Goal: Task Accomplishment & Management: Complete application form

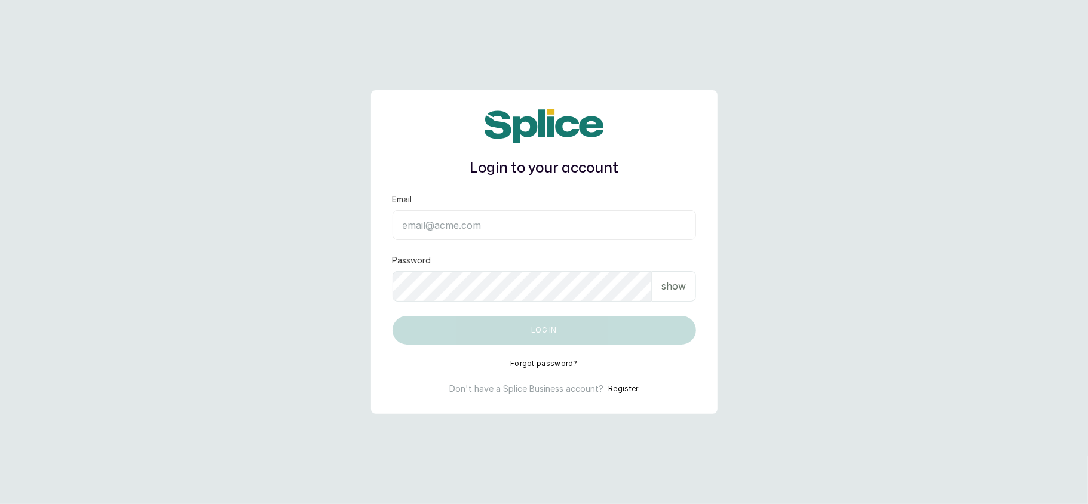
click at [615, 389] on button "Register" at bounding box center [623, 389] width 30 height 12
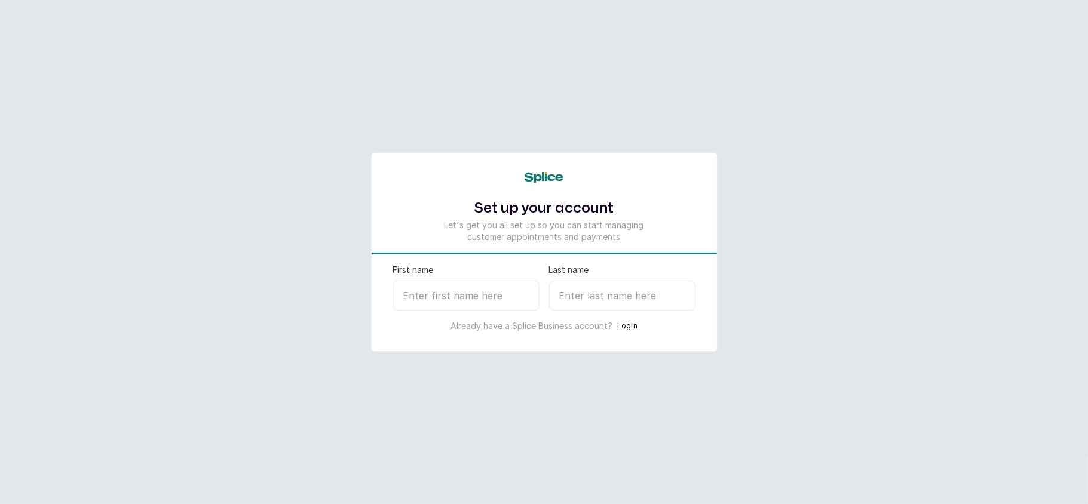
click at [436, 293] on input "First name" at bounding box center [466, 296] width 146 height 30
type input "[PERSON_NAME]"
click at [594, 295] on input "Last name" at bounding box center [622, 296] width 146 height 30
type input "J"
select select "NG"
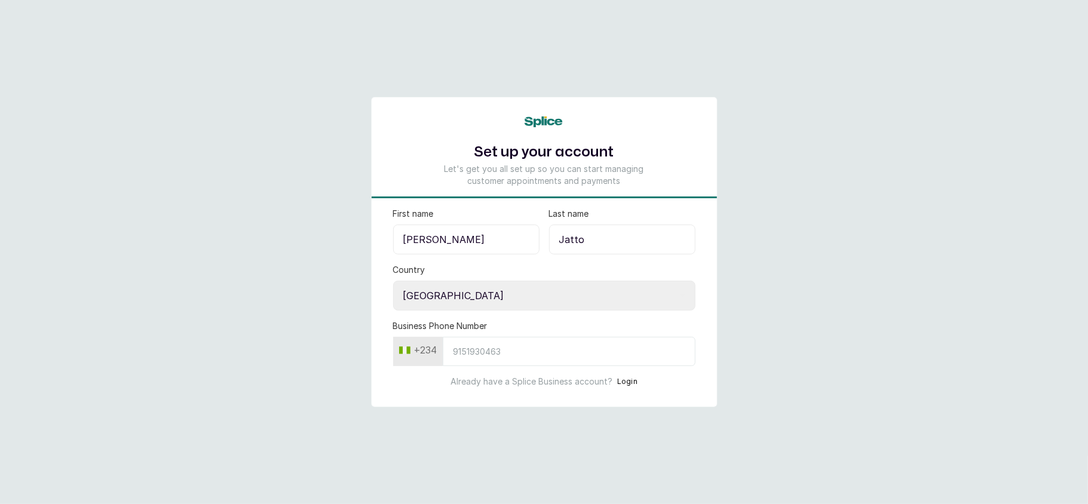
type input "Jatto"
click at [493, 357] on input "Business Phone Number" at bounding box center [569, 351] width 253 height 29
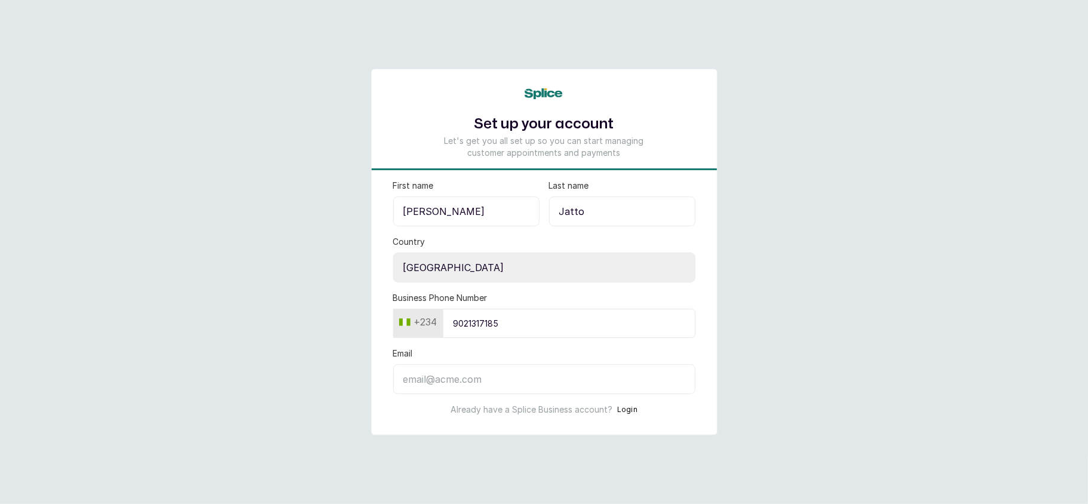
type input "9021317185"
click at [501, 376] on input "Email" at bounding box center [544, 379] width 302 height 30
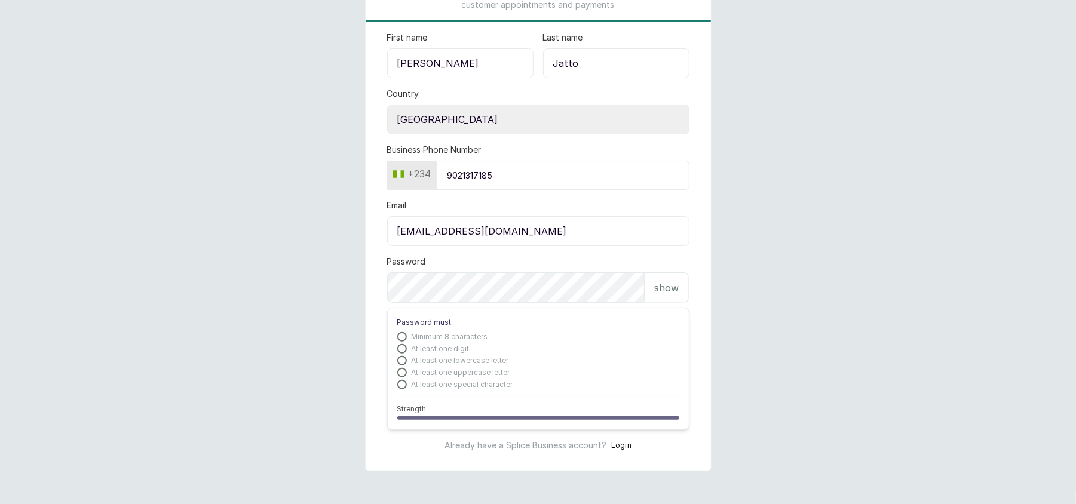
scroll to position [117, 0]
type input "[EMAIL_ADDRESS][DOMAIN_NAME]"
click at [668, 281] on p "show" at bounding box center [666, 286] width 24 height 14
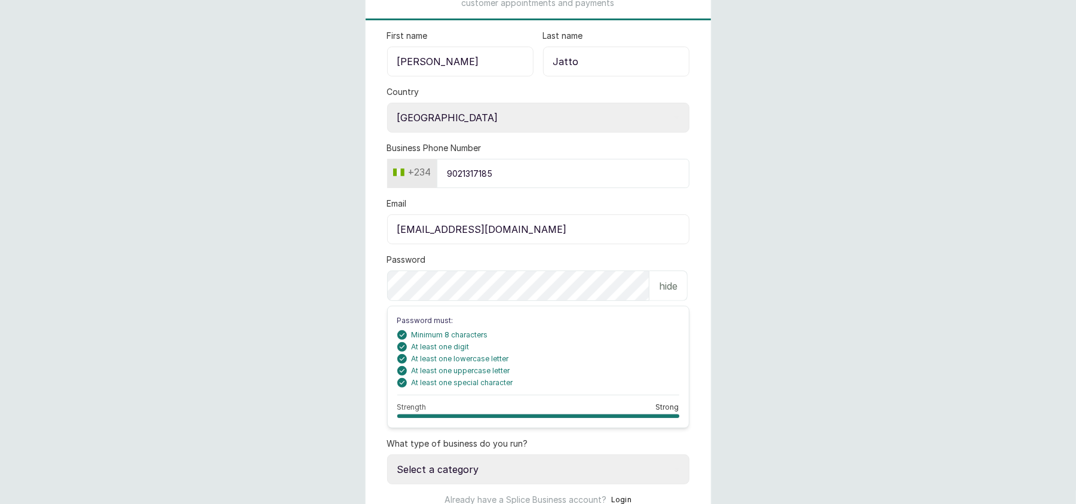
scroll to position [177, 0]
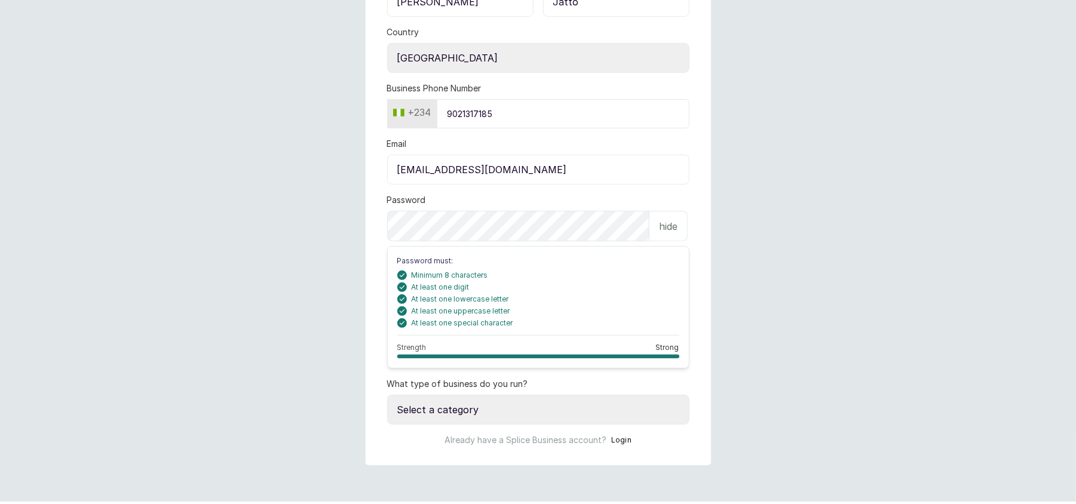
click at [489, 416] on select "Select a category I have more than one location I manage a team of beauty profe…" at bounding box center [538, 410] width 302 height 30
select select "manage_a_team"
click at [387, 397] on select "Select a category I have more than one location I manage a team of beauty profe…" at bounding box center [538, 410] width 302 height 30
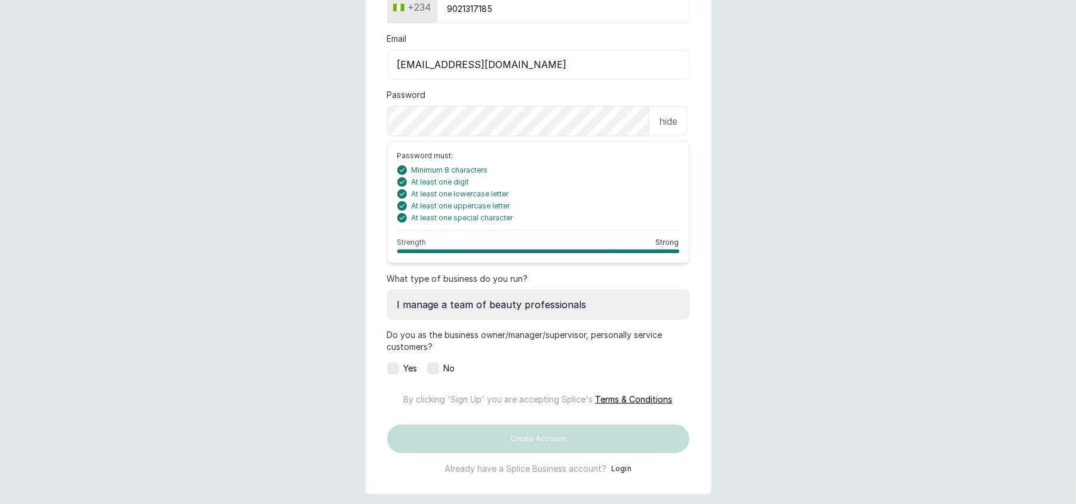
scroll to position [311, 0]
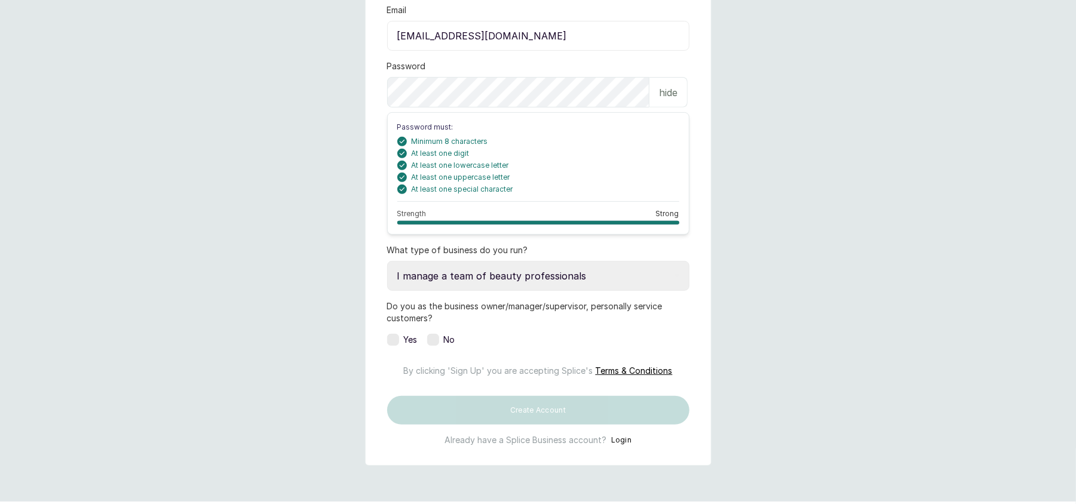
click at [428, 345] on label at bounding box center [433, 340] width 12 height 12
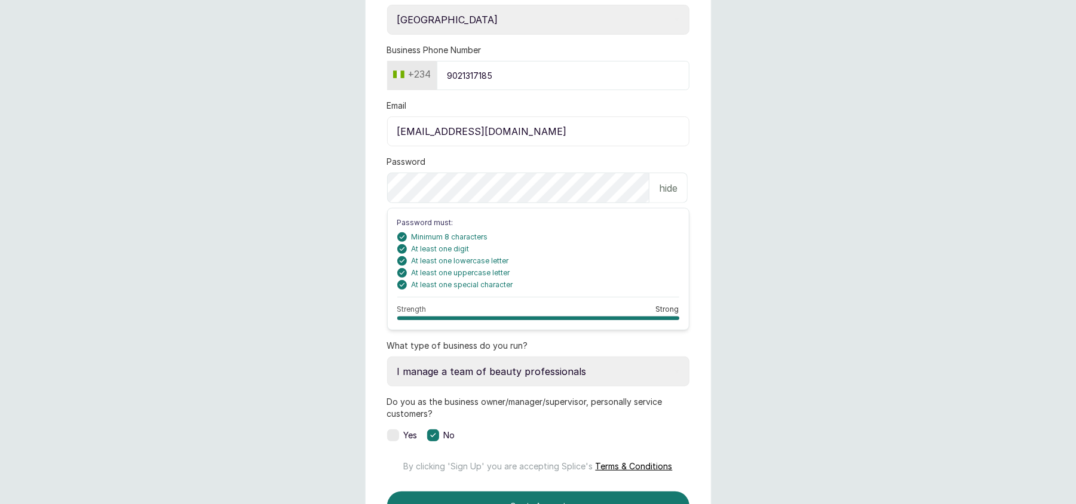
scroll to position [354, 0]
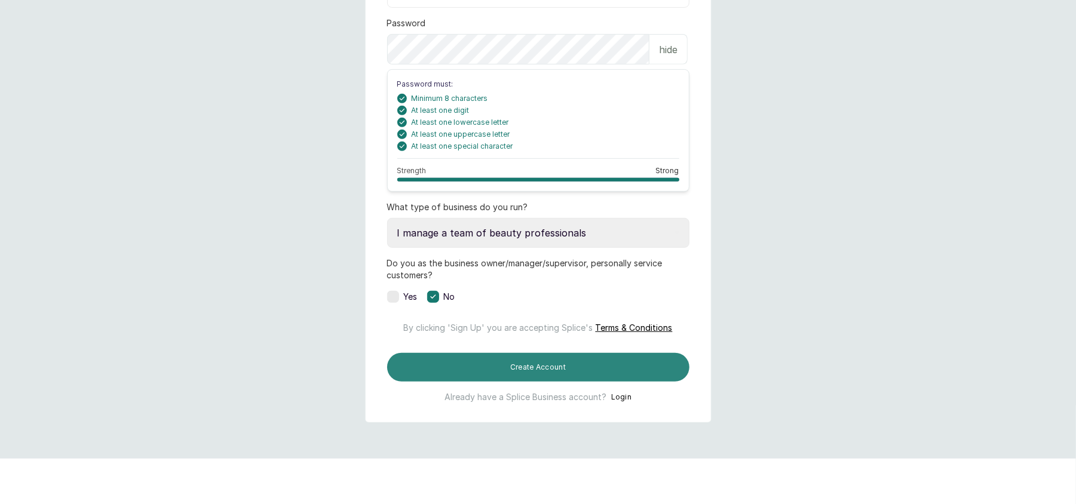
click at [553, 382] on button "Create Account" at bounding box center [538, 367] width 302 height 29
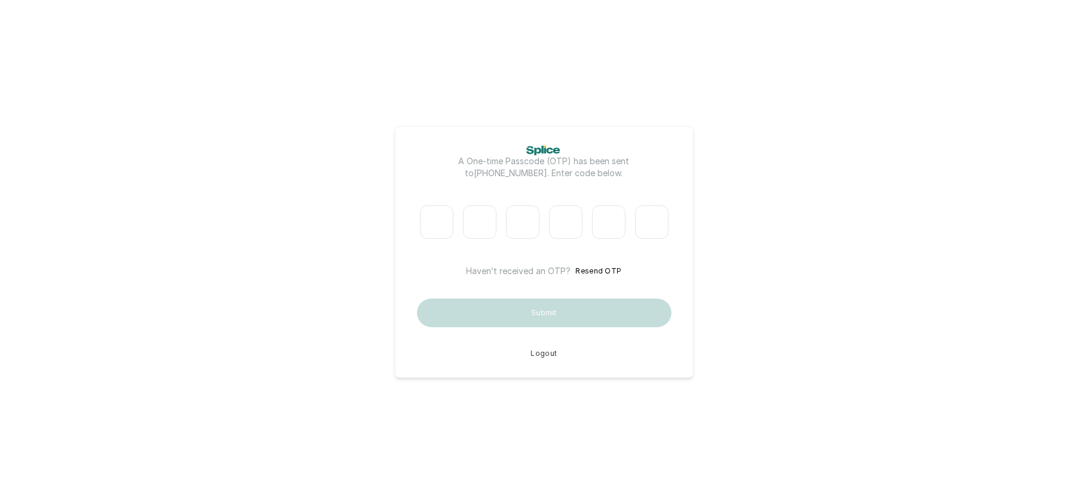
click at [434, 220] on input "Please enter verification code. Digit 1" at bounding box center [436, 221] width 33 height 33
type input "5"
type input "7"
type input "9"
type input "0"
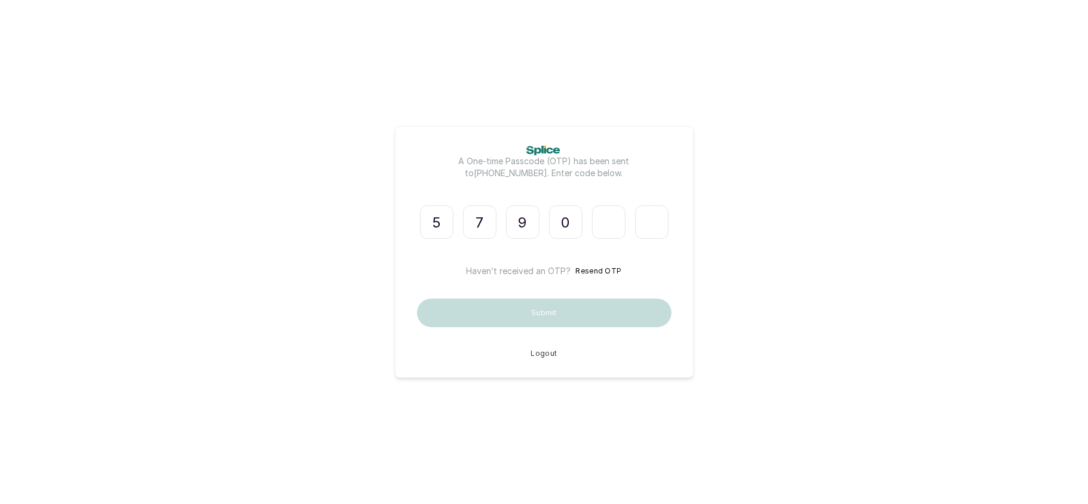
type input "7"
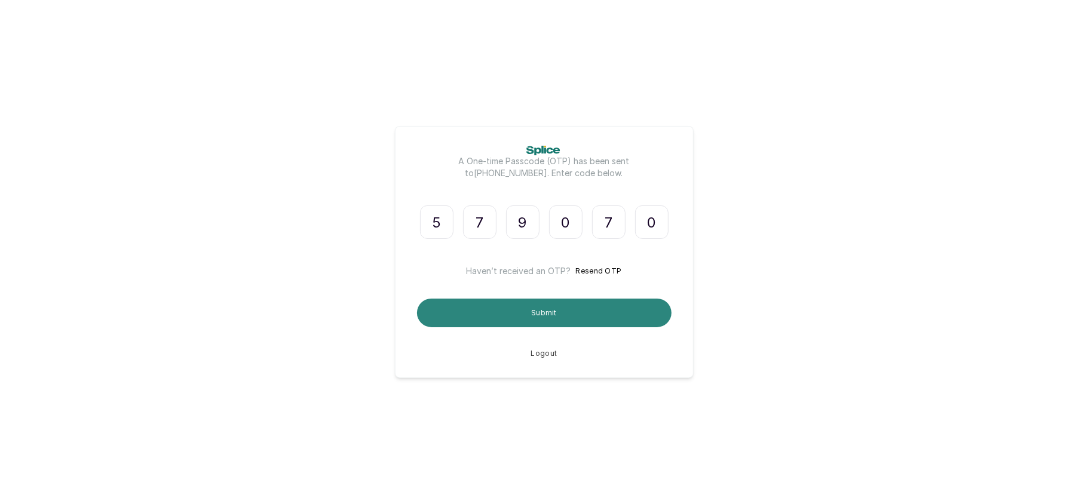
type input "0"
click at [498, 311] on button "Submit" at bounding box center [544, 313] width 254 height 29
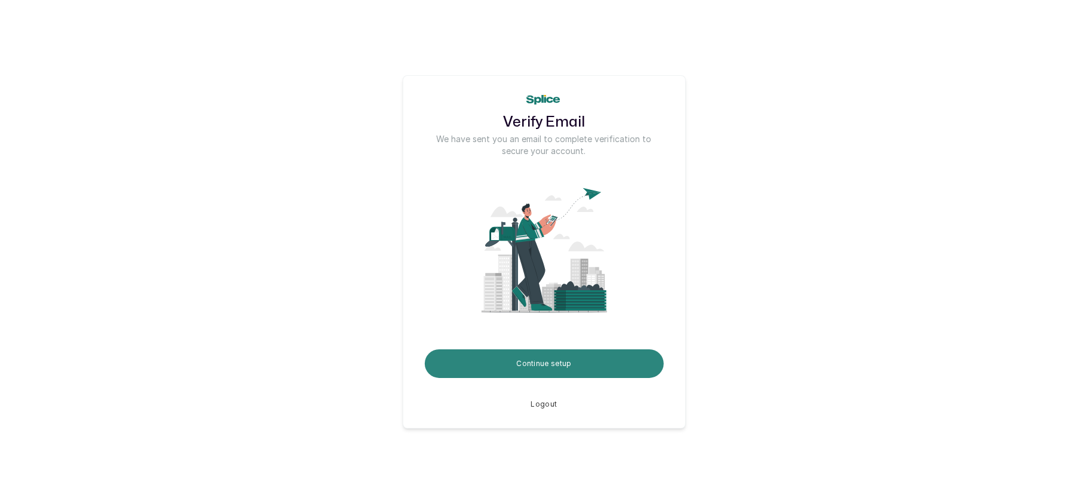
click at [539, 370] on button "Continue setup" at bounding box center [544, 363] width 239 height 29
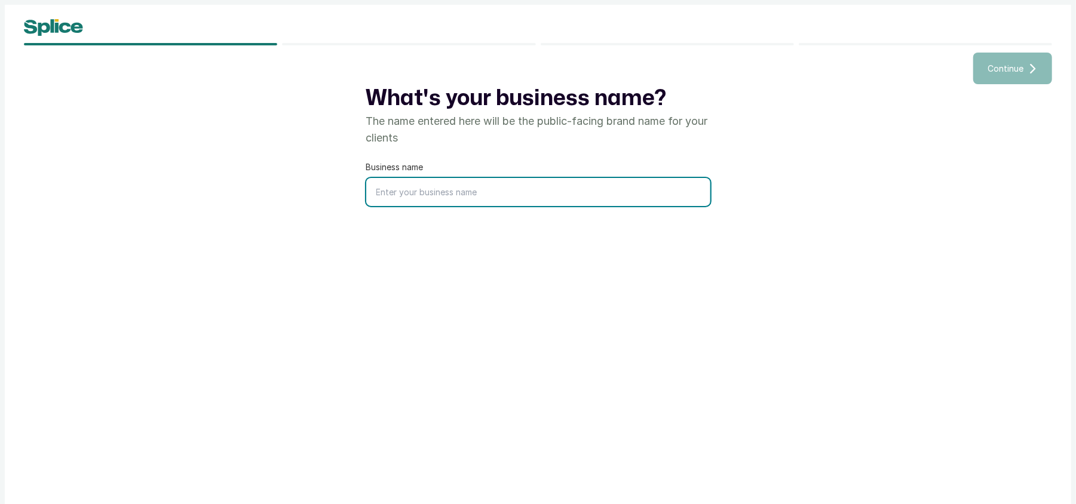
click at [504, 186] on input "text" at bounding box center [538, 192] width 344 height 28
type input "Saro Lagos"
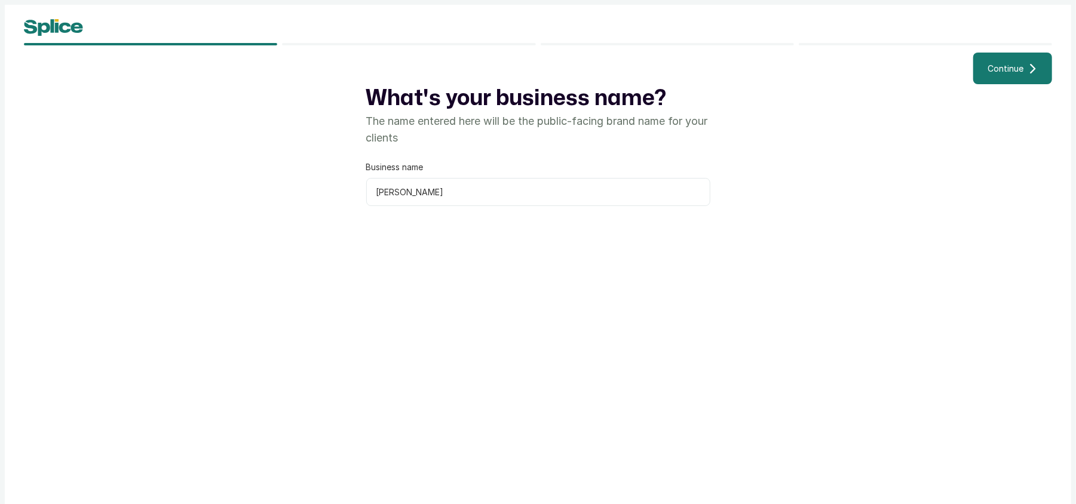
click at [1012, 65] on span "Continue" at bounding box center [1005, 68] width 36 height 13
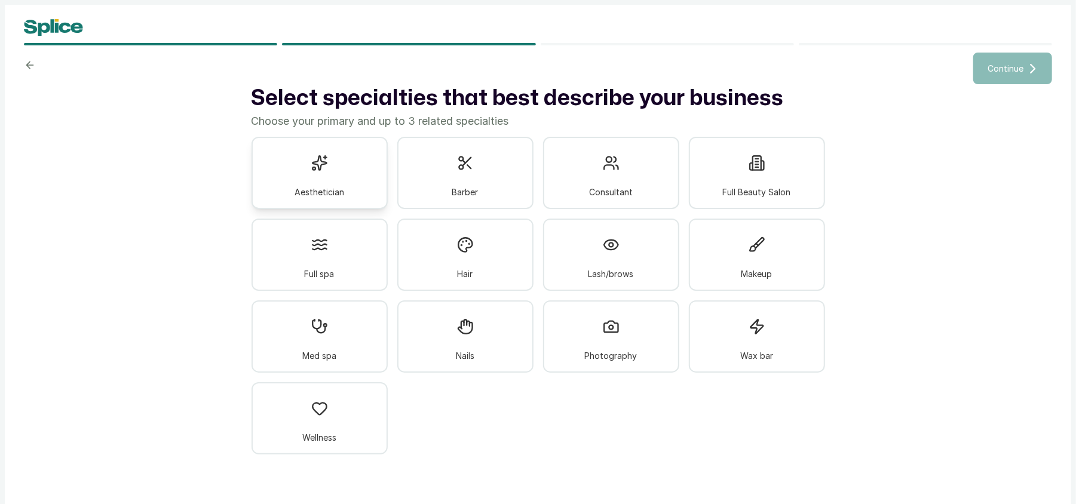
click at [336, 170] on div "Aesthetician" at bounding box center [319, 173] width 136 height 72
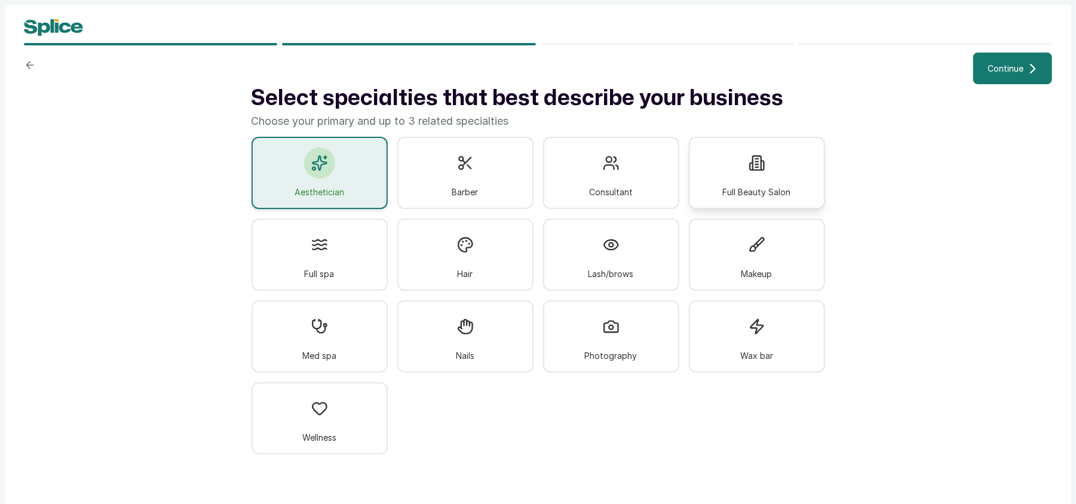
click at [729, 175] on div "Full Beauty Salon" at bounding box center [757, 173] width 136 height 72
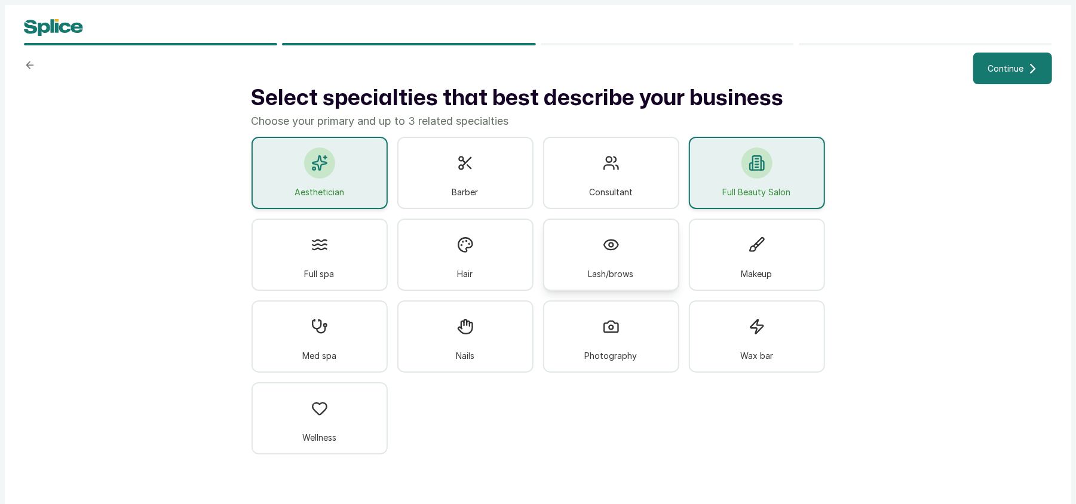
click at [636, 247] on div "Lash/brows" at bounding box center [611, 255] width 136 height 72
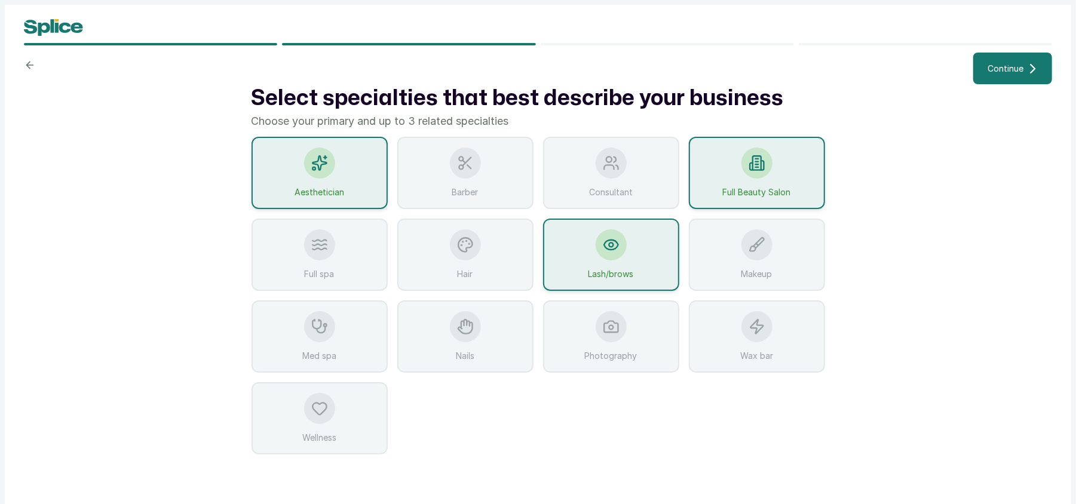
click at [514, 261] on div "Hair" at bounding box center [465, 255] width 136 height 72
click at [747, 168] on div at bounding box center [756, 163] width 31 height 31
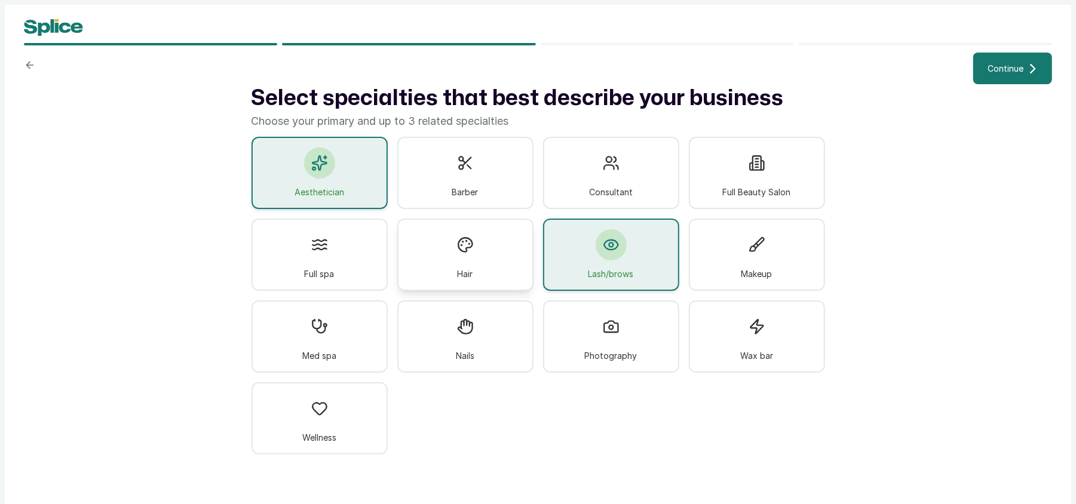
click at [466, 254] on div at bounding box center [465, 244] width 31 height 31
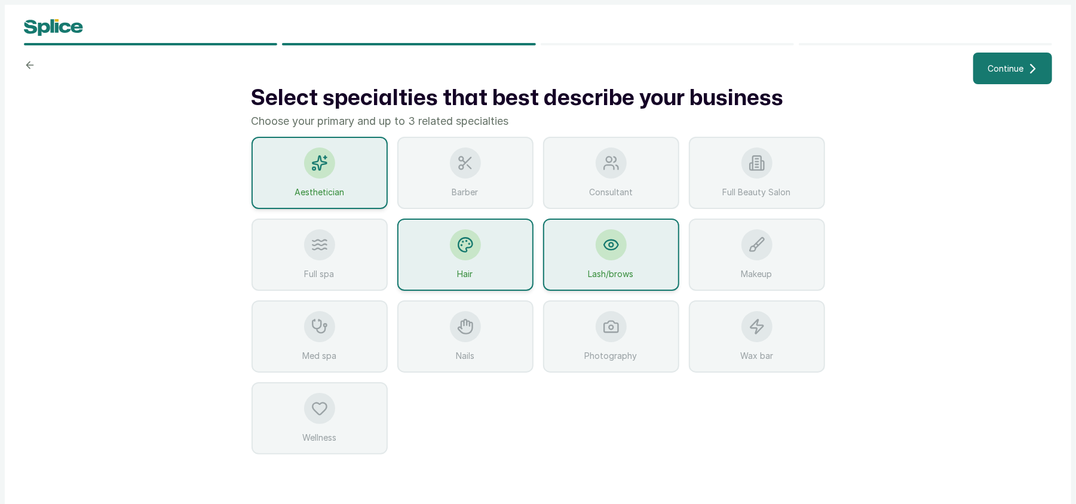
click at [466, 254] on div at bounding box center [465, 244] width 31 height 31
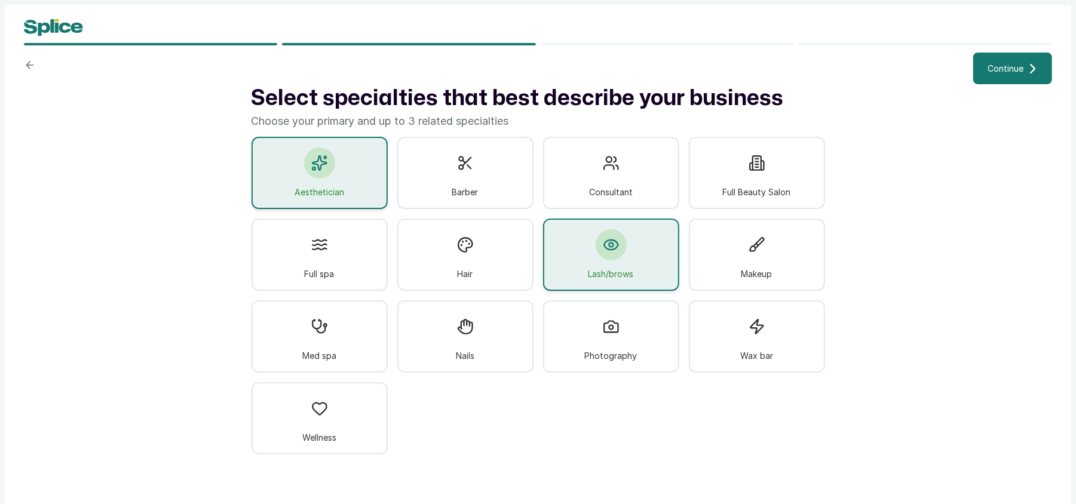
click at [574, 264] on div "Lash/brows" at bounding box center [611, 255] width 136 height 72
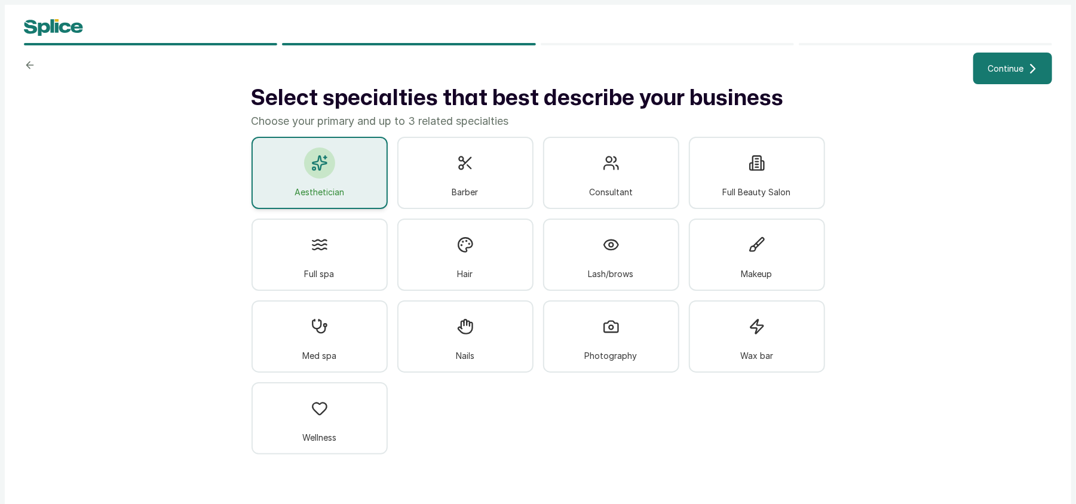
click at [371, 159] on div "Aesthetician" at bounding box center [319, 173] width 136 height 72
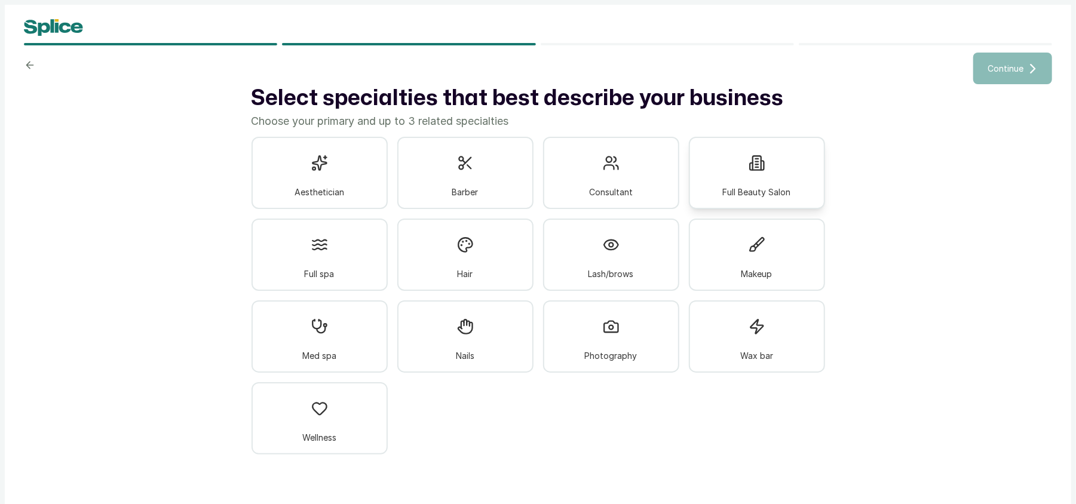
click at [755, 165] on icon at bounding box center [756, 165] width 3 height 0
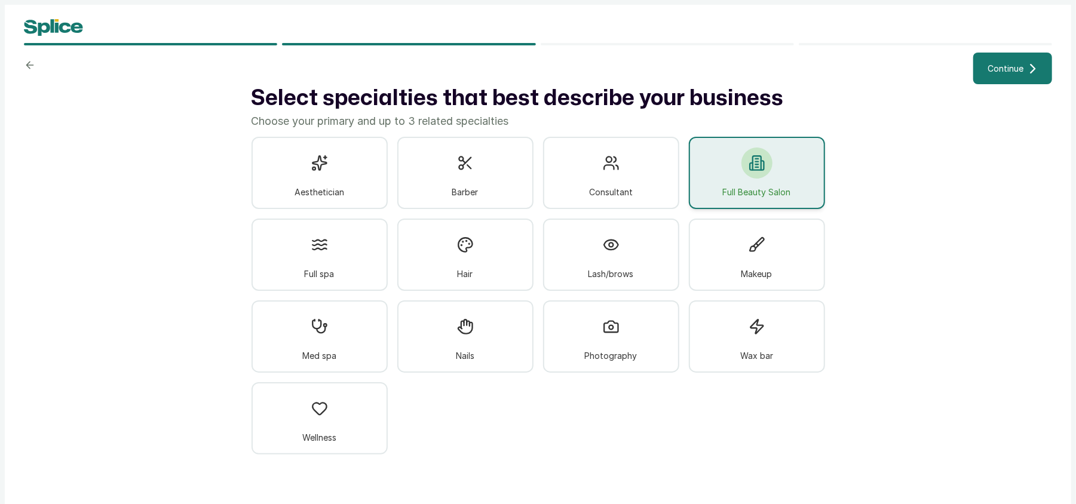
click at [1008, 69] on span "Continue" at bounding box center [1005, 68] width 36 height 13
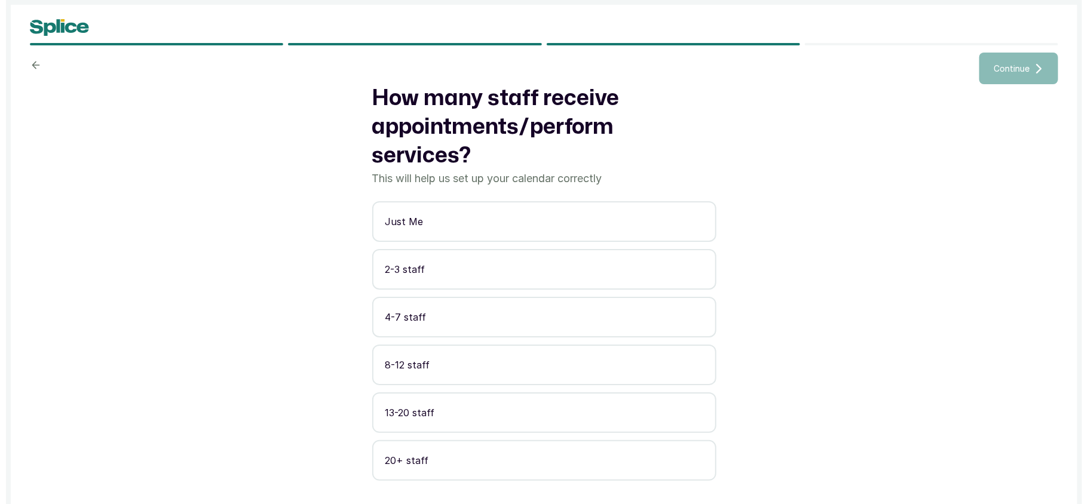
scroll to position [10, 0]
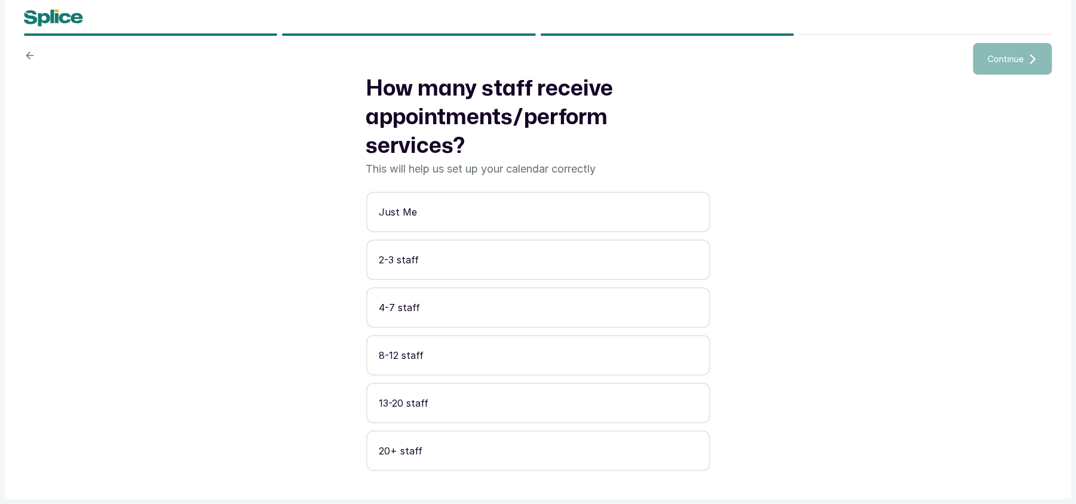
click at [444, 447] on p "20+ staff" at bounding box center [538, 451] width 318 height 14
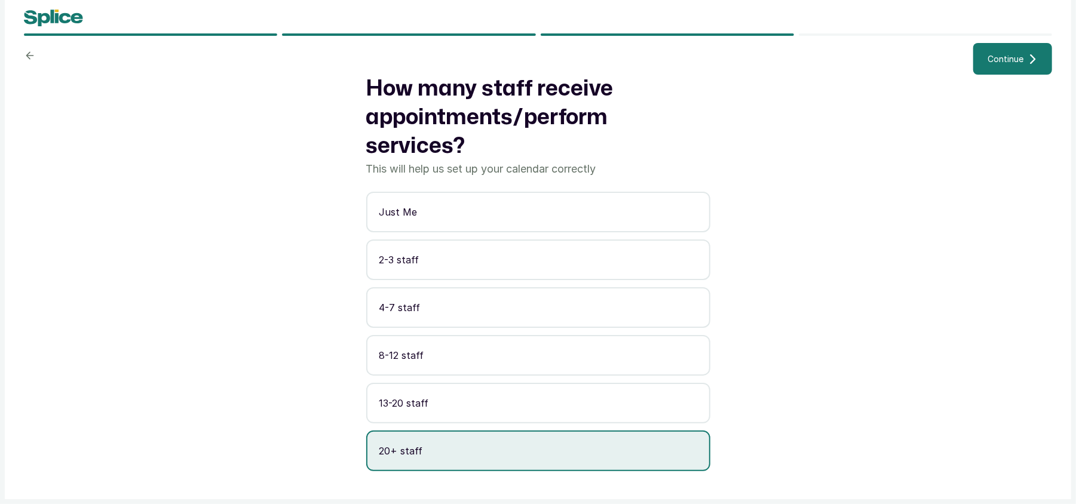
click at [1011, 56] on span "Continue" at bounding box center [1005, 59] width 36 height 13
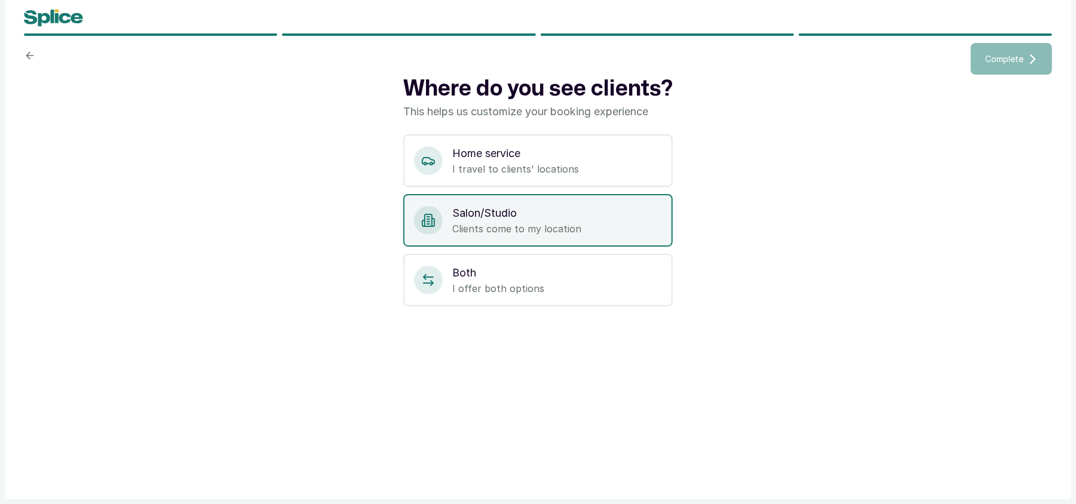
click at [548, 218] on p "Salon/Studio" at bounding box center [557, 213] width 210 height 17
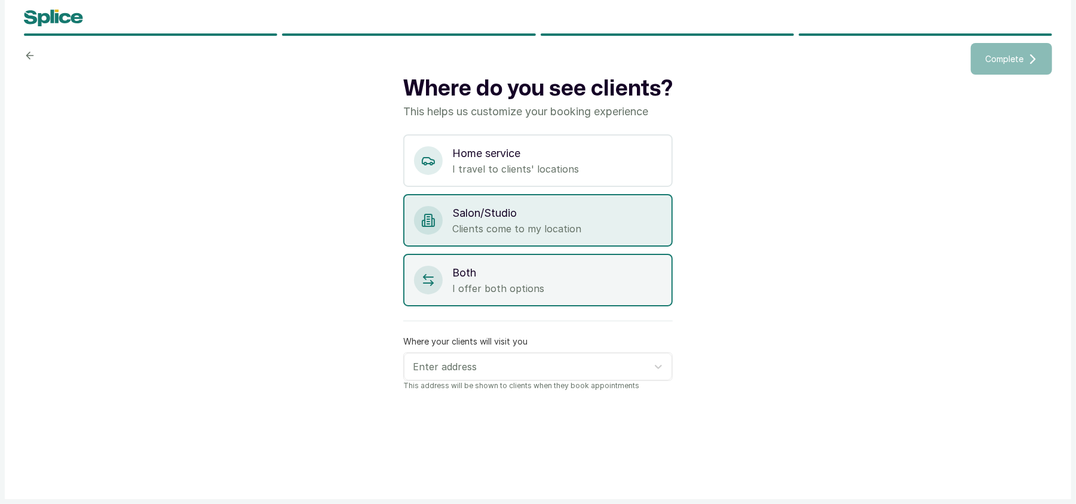
click at [548, 259] on div "Both I offer both options" at bounding box center [537, 280] width 269 height 53
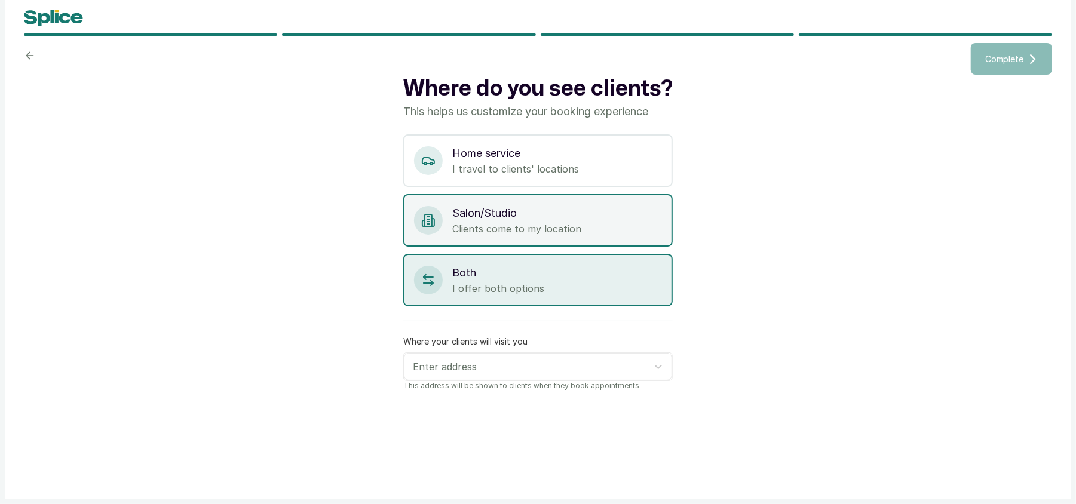
click at [560, 222] on p "Clients come to my location" at bounding box center [557, 229] width 210 height 14
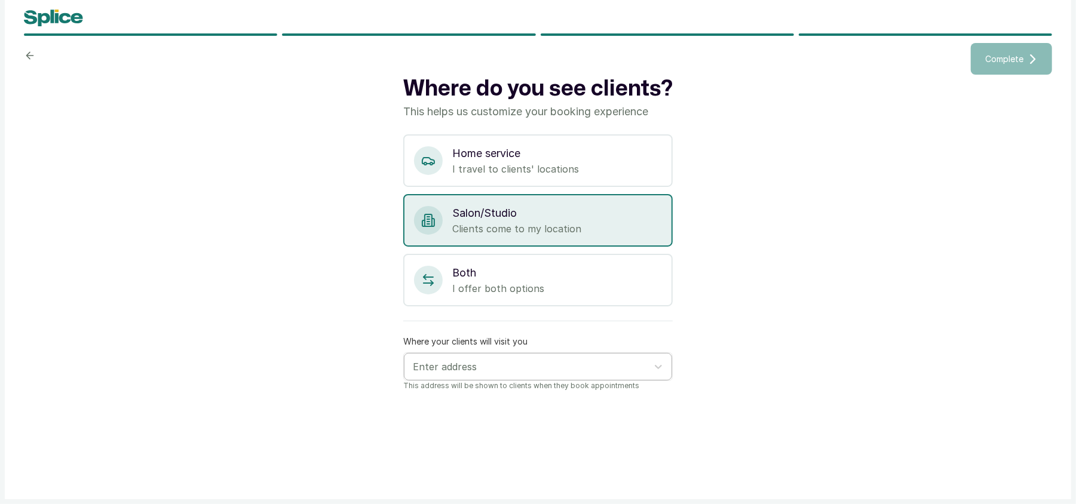
click at [508, 361] on div at bounding box center [527, 367] width 229 height 16
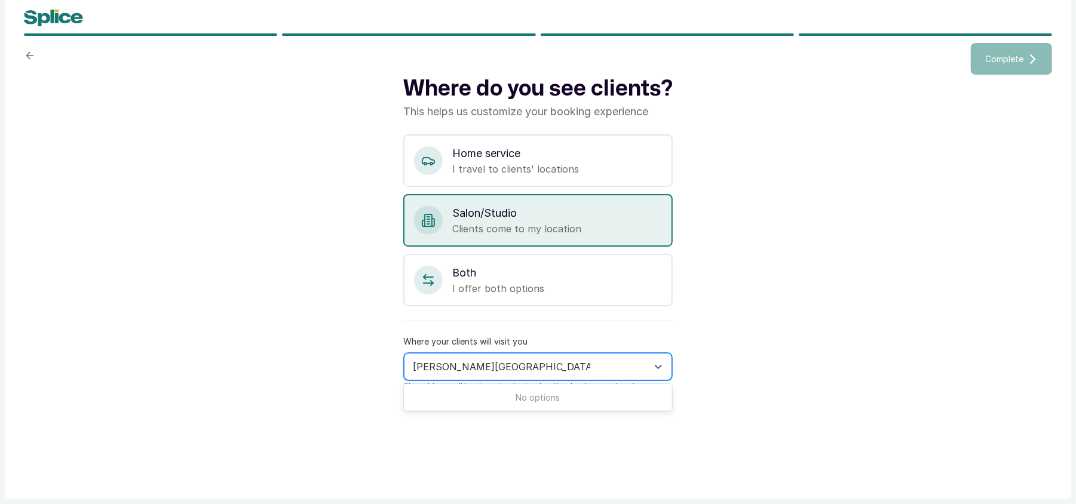
click at [519, 364] on input "Westbrook mall, chiscobus stop Ikate" at bounding box center [501, 366] width 177 height 13
click at [559, 363] on input "Westbrook mall, chisco bus stop Ikate" at bounding box center [503, 366] width 180 height 13
type input "Westbrook mall, chisco bus stop, Ikate"
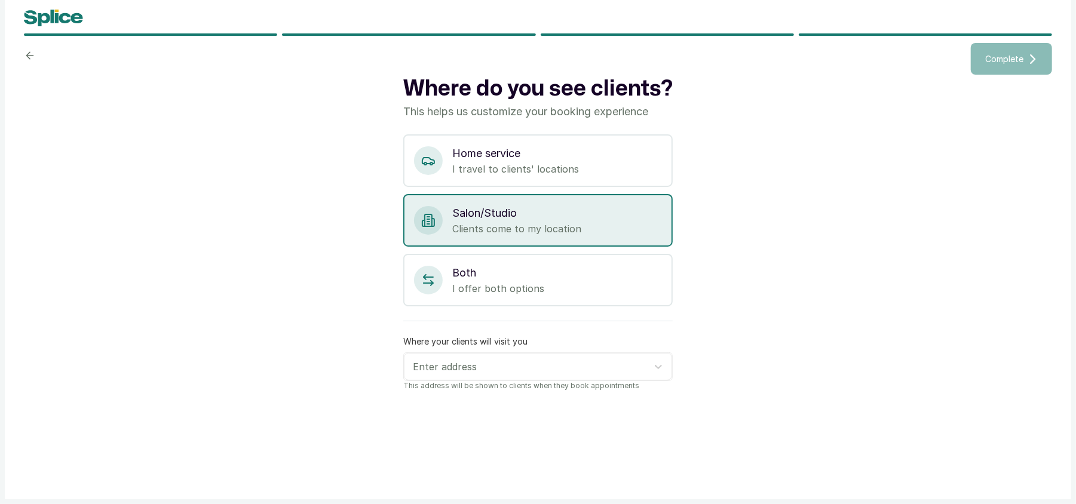
click at [694, 346] on div "Where do you see clients? This helps us customize your booking experience Home …" at bounding box center [538, 276] width 1028 height 403
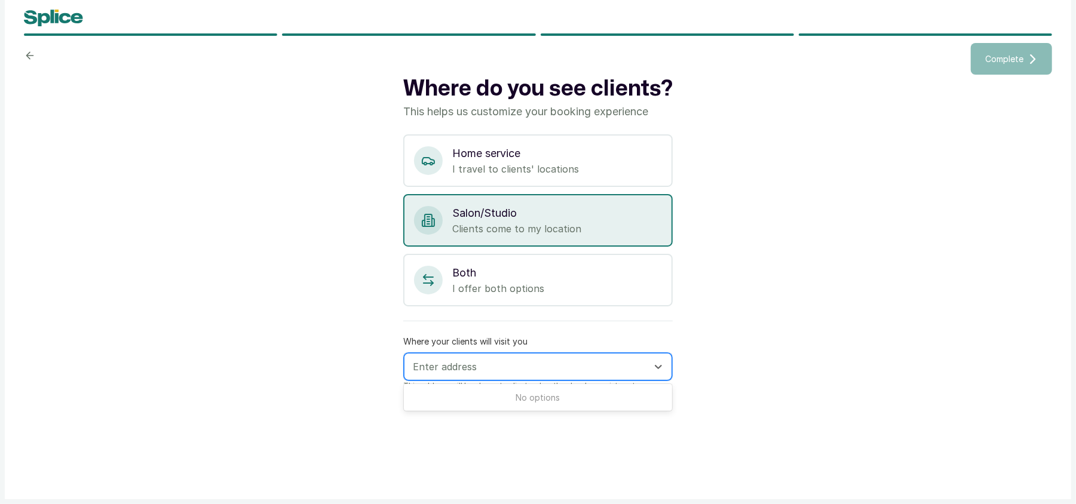
click at [555, 367] on div at bounding box center [527, 367] width 229 height 16
type input "Westbrook mall chisco"
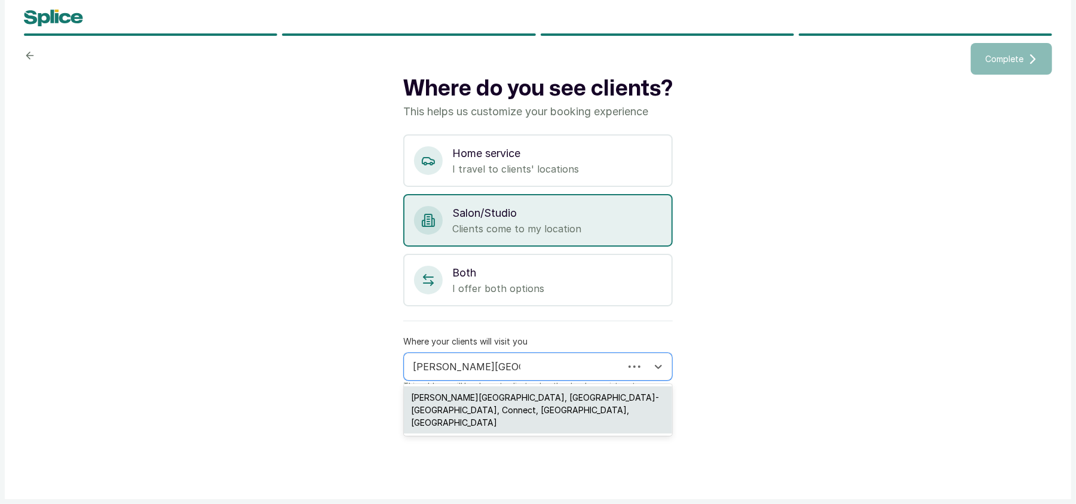
click at [529, 395] on div "Westbrook mall Chisco, Ikate-Lekki, Connect, Kusenla Road, Lekki, Nigeria" at bounding box center [538, 409] width 269 height 47
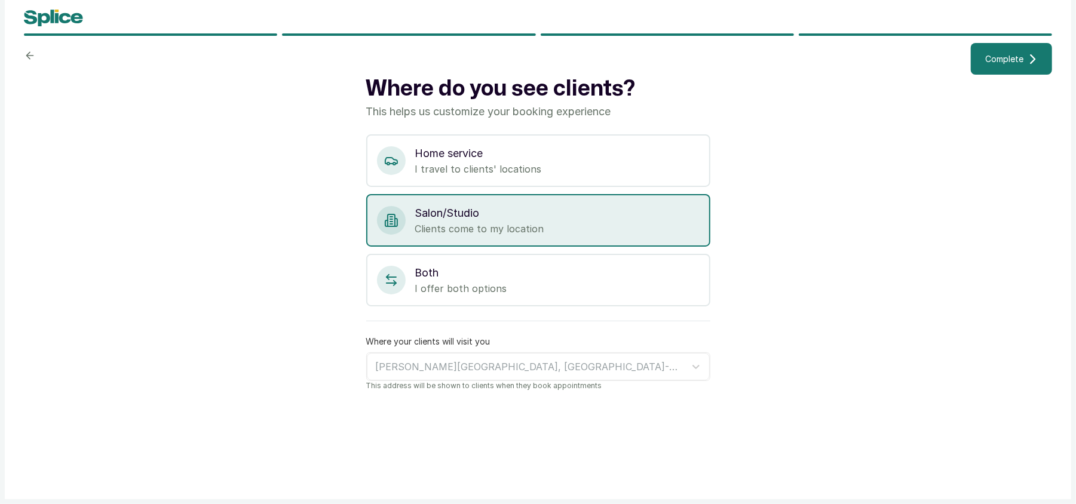
click at [1017, 58] on span "Complete" at bounding box center [1004, 59] width 38 height 13
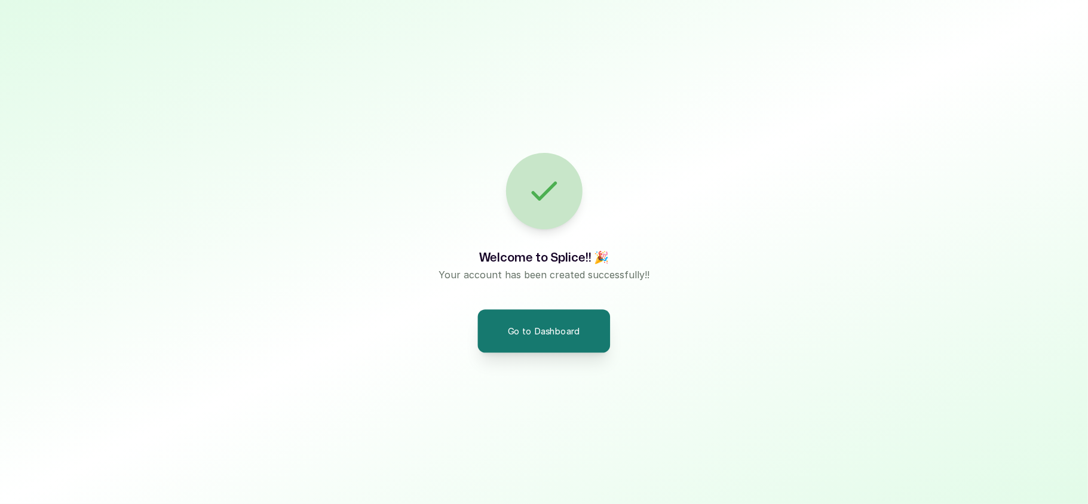
click at [563, 333] on button "Go to Dashboard" at bounding box center [544, 330] width 133 height 43
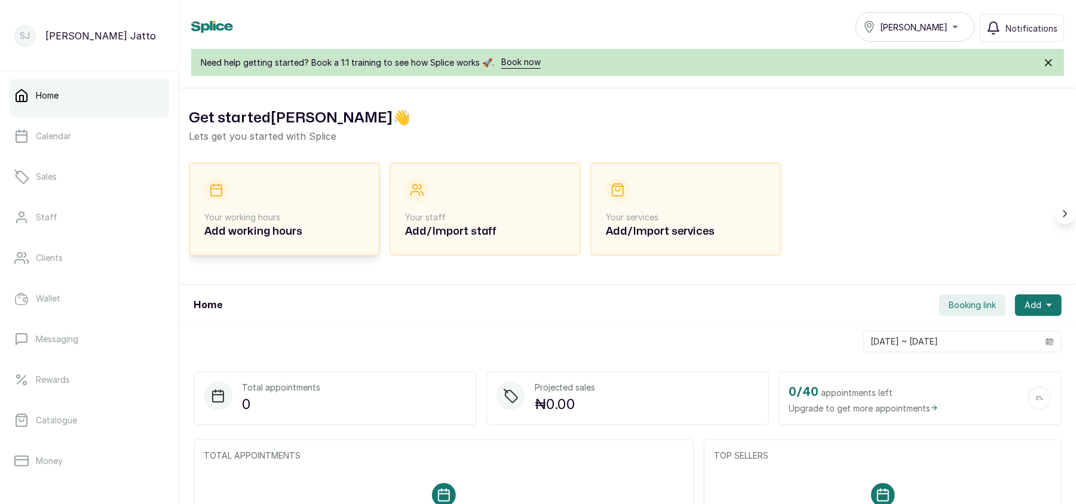
click at [297, 210] on div "Your working hours Add working hours" at bounding box center [284, 209] width 160 height 62
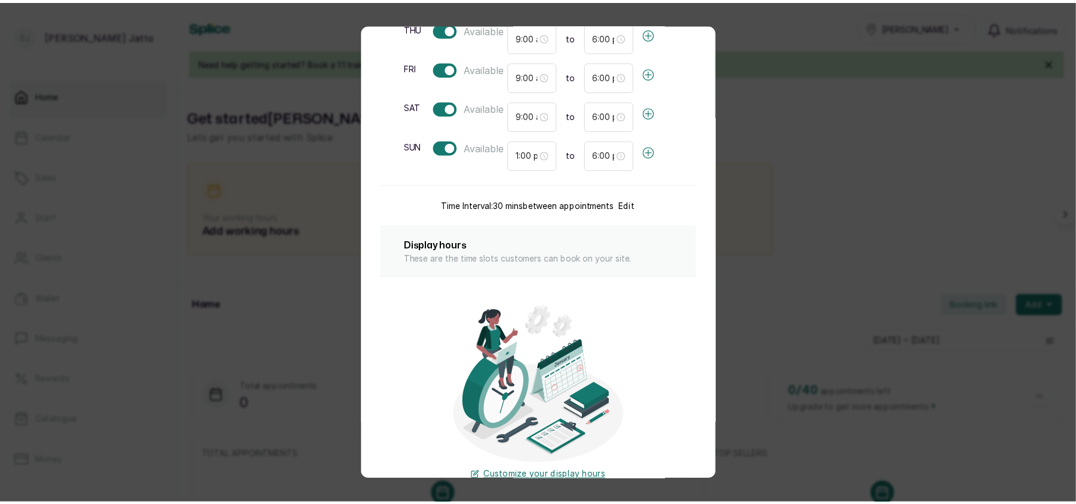
scroll to position [308, 0]
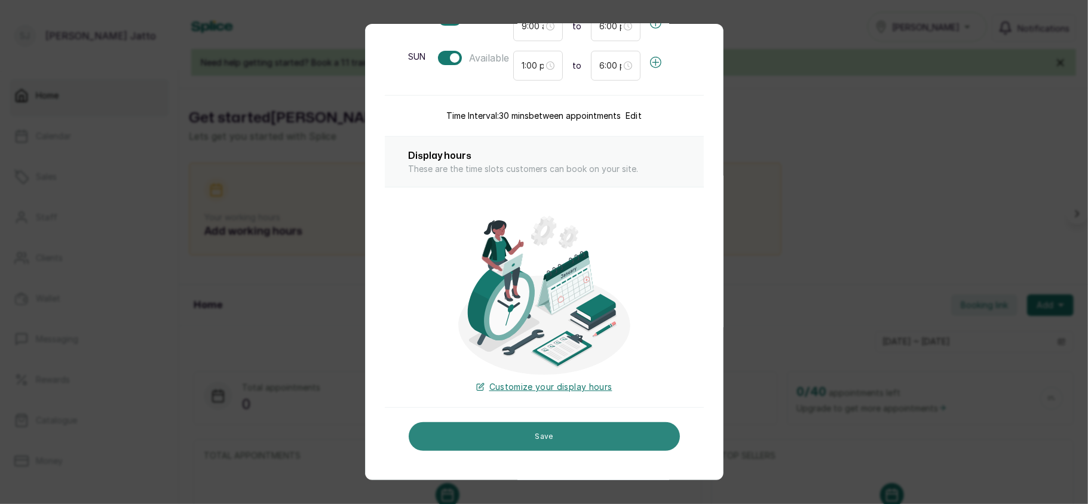
click at [576, 430] on button "Save" at bounding box center [544, 436] width 271 height 29
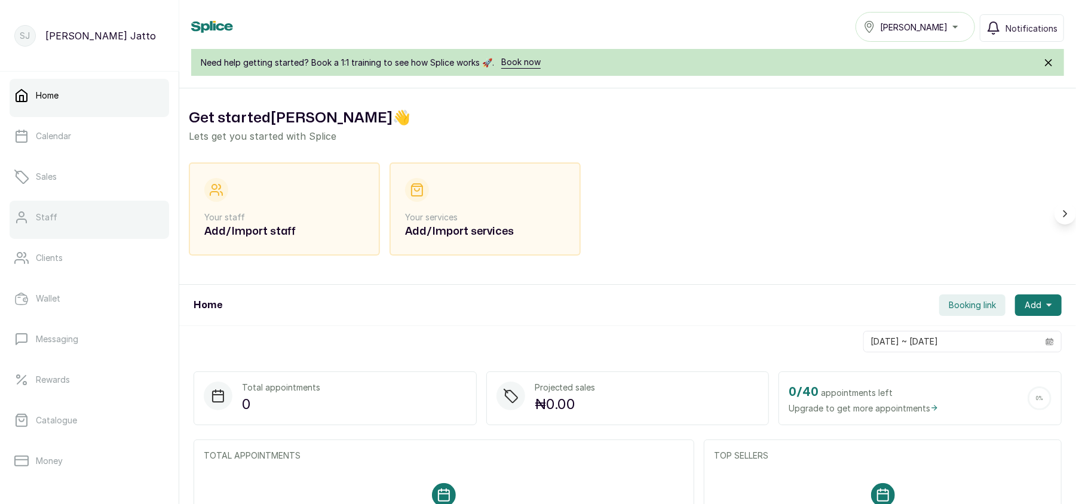
click at [116, 206] on link "Staff" at bounding box center [89, 217] width 159 height 33
